Goal: Find specific page/section: Find specific page/section

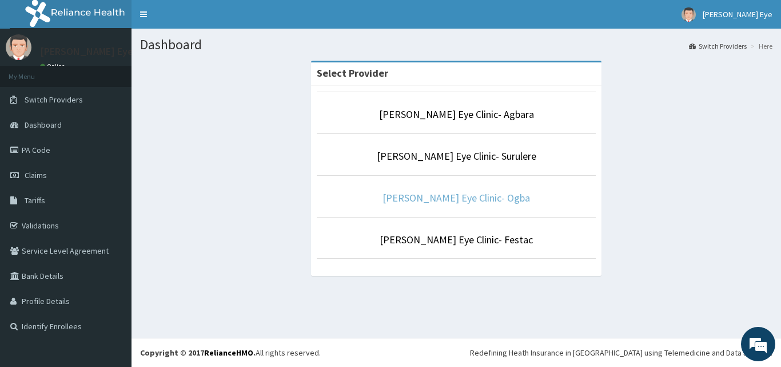
click at [447, 197] on link "[PERSON_NAME] Eye Clinic- Ogba" at bounding box center [457, 197] width 148 height 13
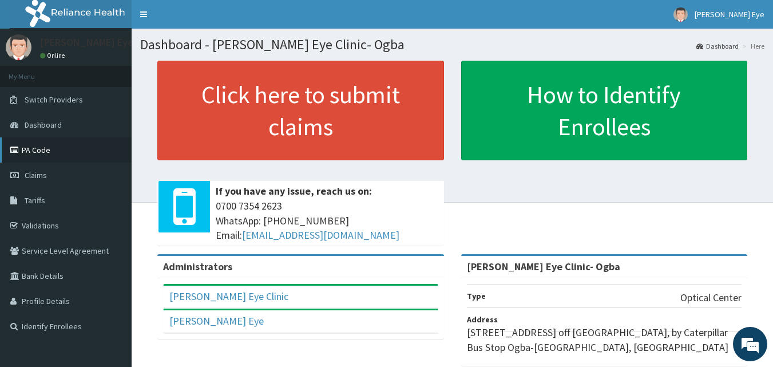
click at [21, 146] on icon at bounding box center [15, 150] width 11 height 8
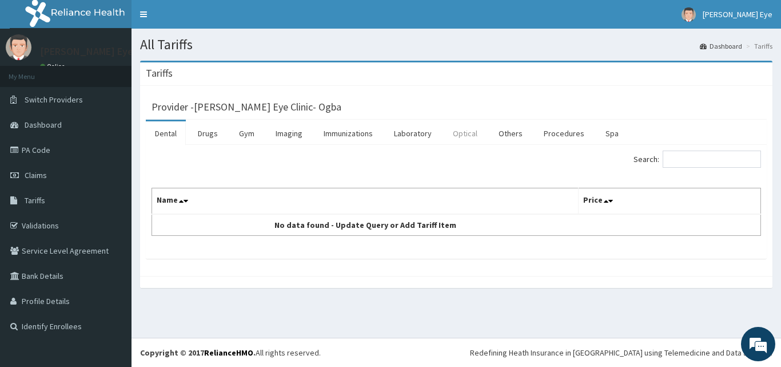
click at [462, 134] on link "Optical" at bounding box center [465, 133] width 43 height 24
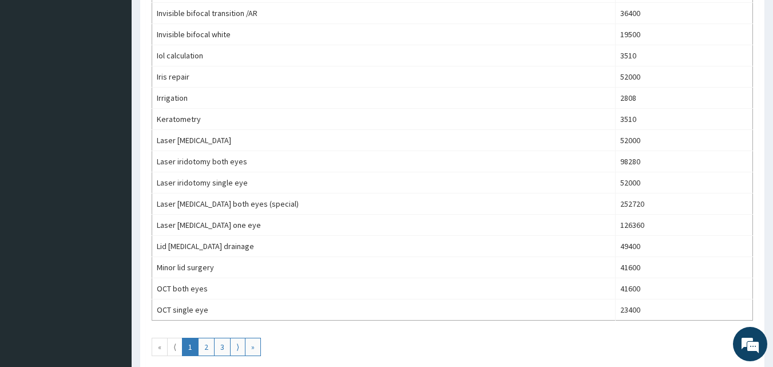
scroll to position [973, 0]
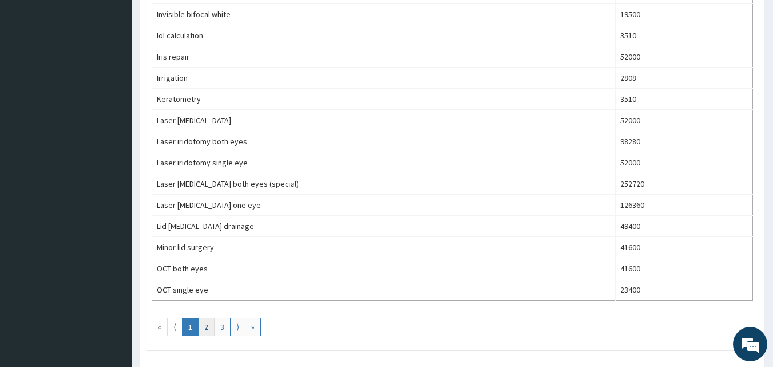
click at [202, 330] on link "2" at bounding box center [206, 327] width 17 height 18
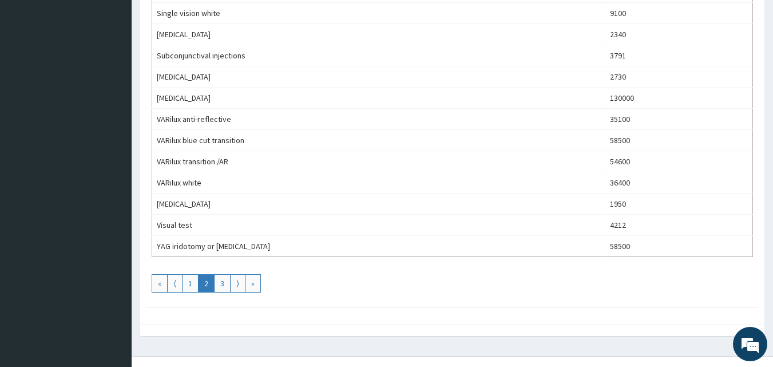
scroll to position [572, 0]
click at [188, 287] on link "1" at bounding box center [190, 282] width 17 height 18
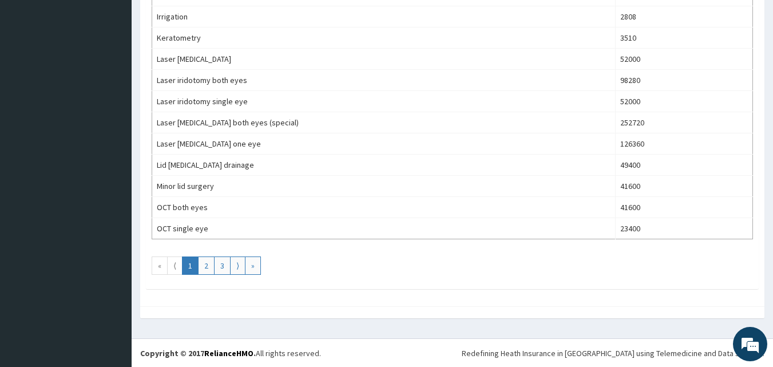
scroll to position [1034, 0]
click at [223, 263] on link "3" at bounding box center [222, 265] width 17 height 18
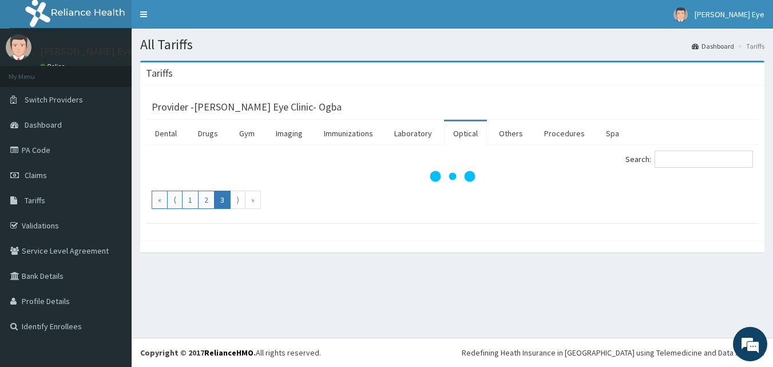
scroll to position [0, 0]
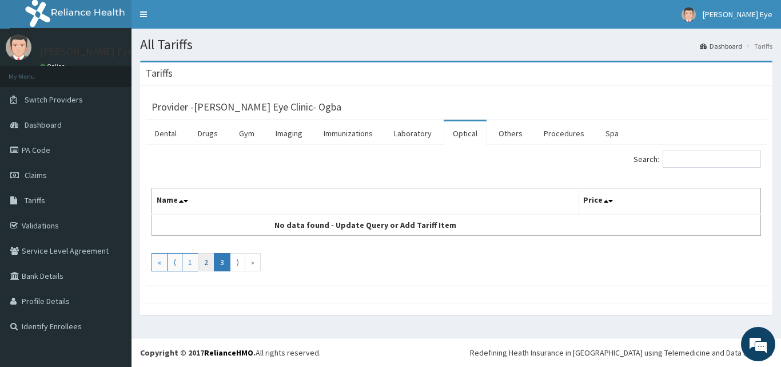
click at [207, 258] on link "2" at bounding box center [206, 262] width 17 height 18
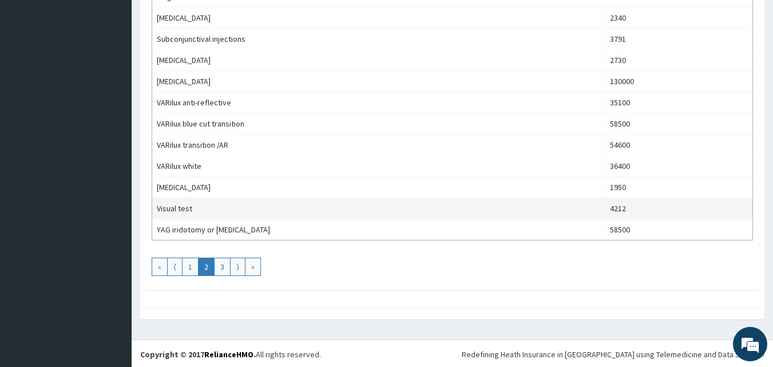
scroll to position [590, 0]
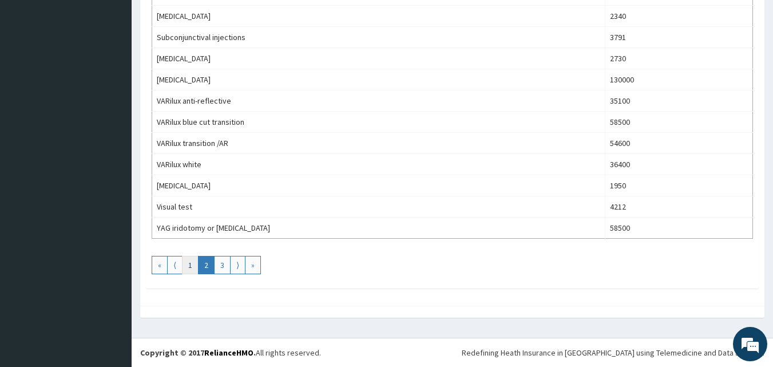
click at [187, 265] on link "1" at bounding box center [190, 265] width 17 height 18
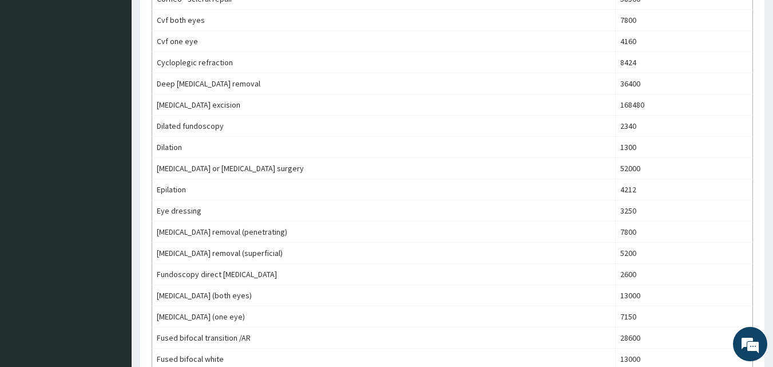
scroll to position [458, 0]
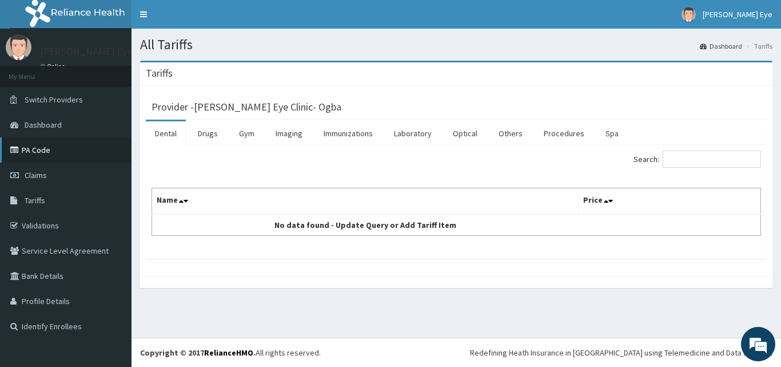
click at [46, 148] on link "PA Code" at bounding box center [66, 149] width 132 height 25
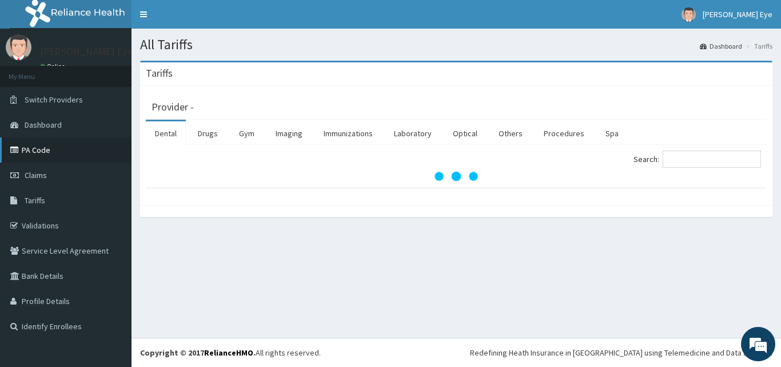
click at [35, 151] on link "PA Code" at bounding box center [66, 149] width 132 height 25
